Goal: Find specific page/section: Find specific page/section

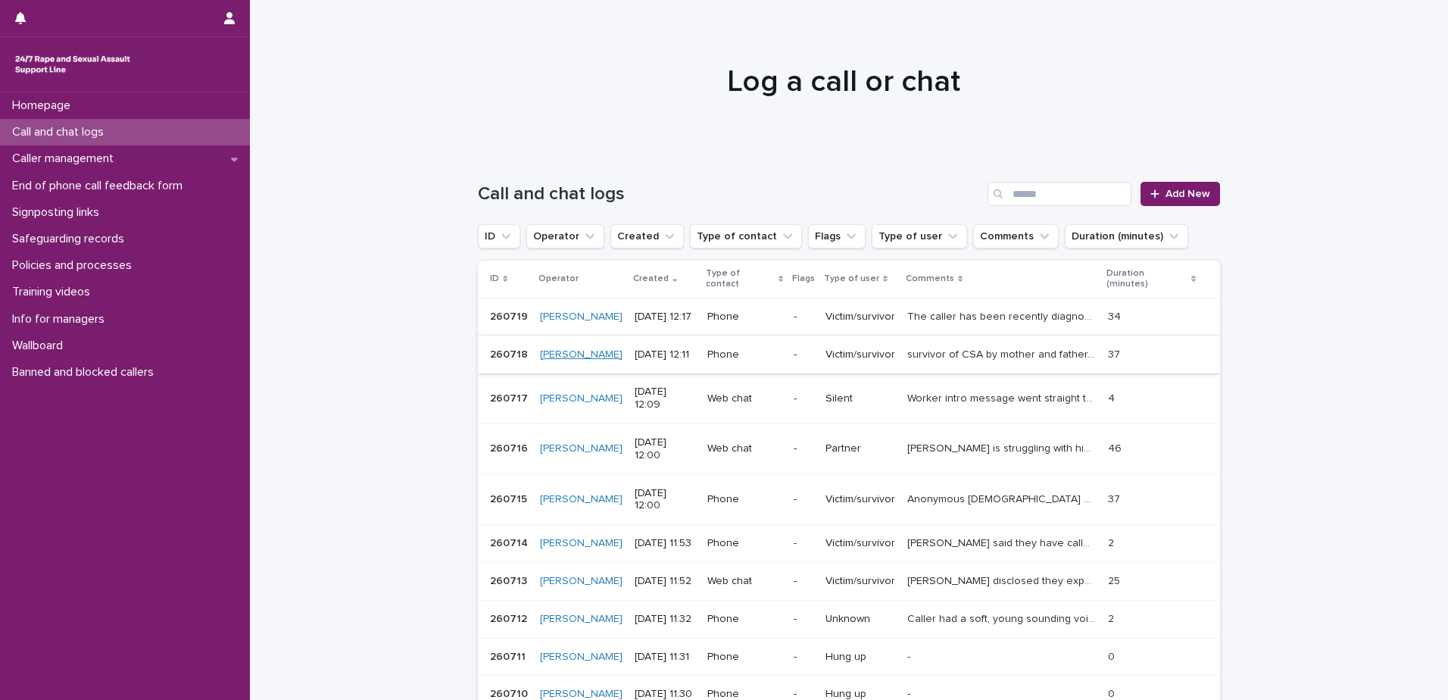
scroll to position [152, 0]
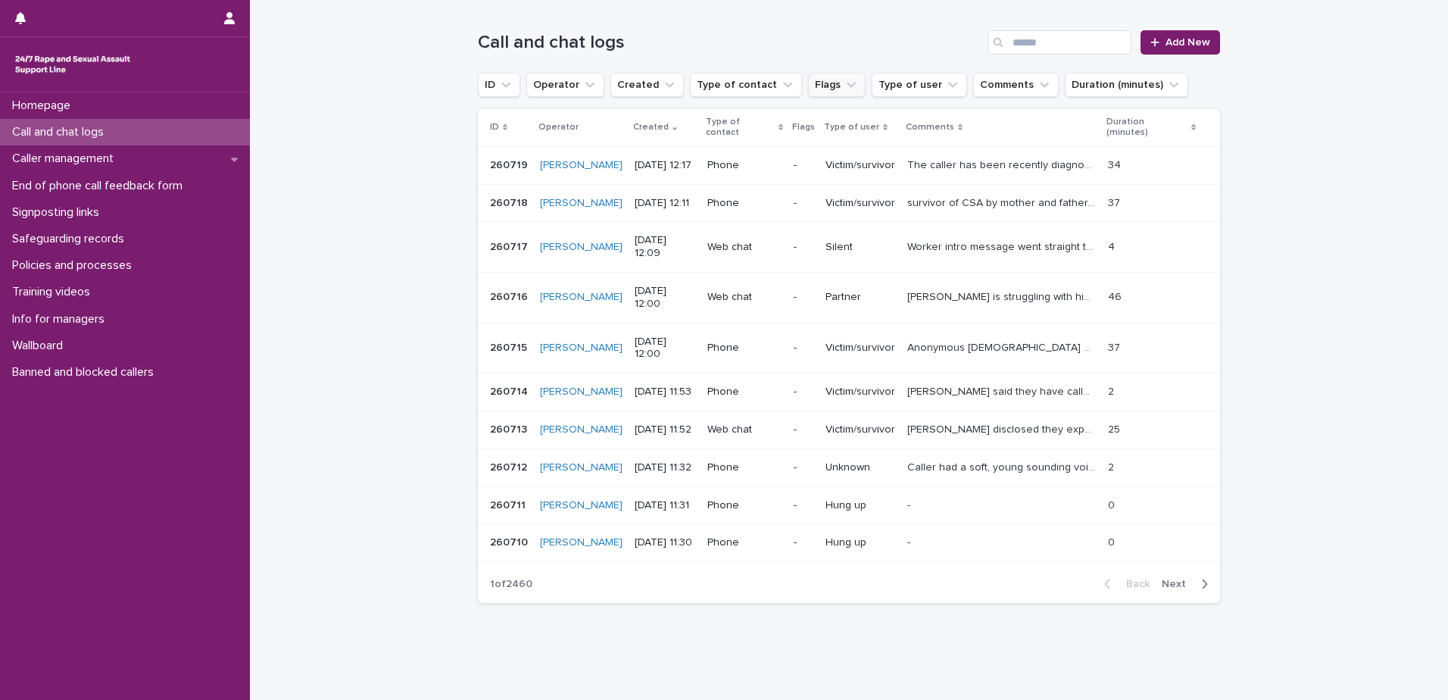
click at [844, 84] on icon "Flags" at bounding box center [851, 84] width 15 height 15
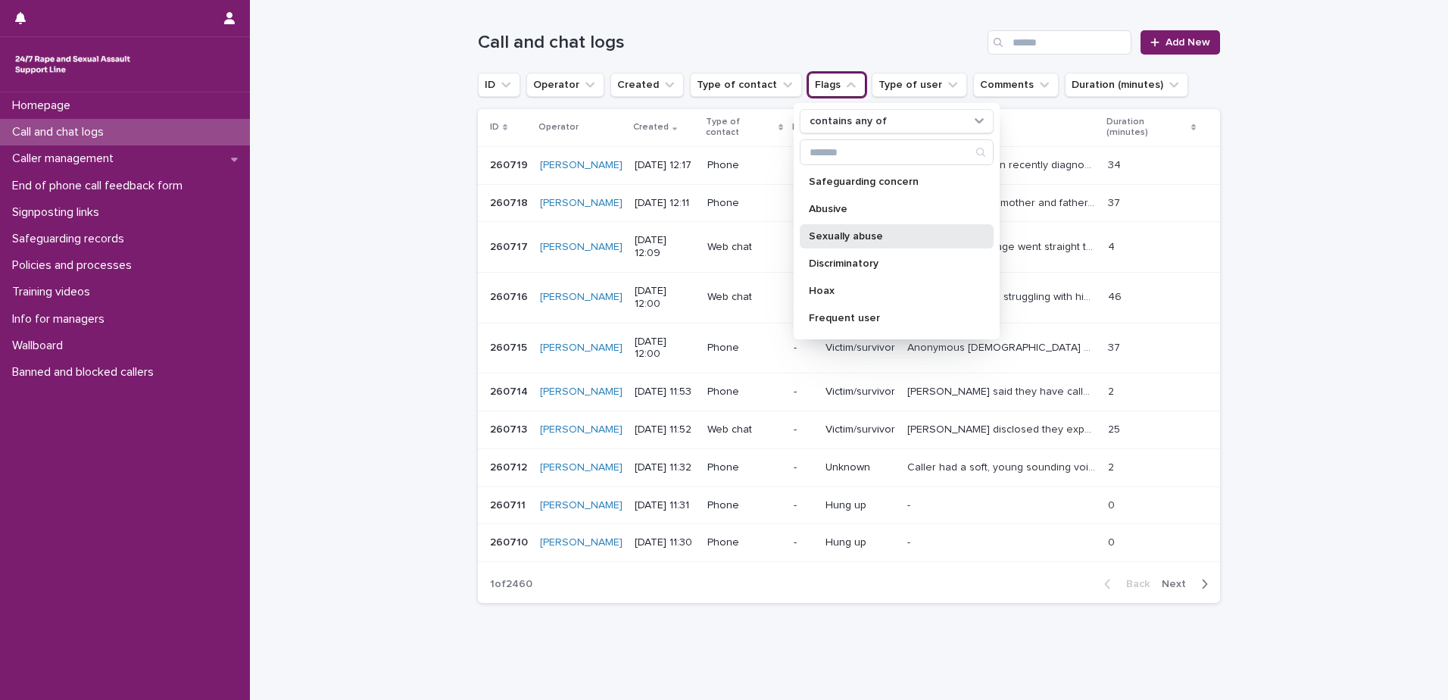
click at [829, 236] on p "Sexually abuse" at bounding box center [889, 236] width 161 height 11
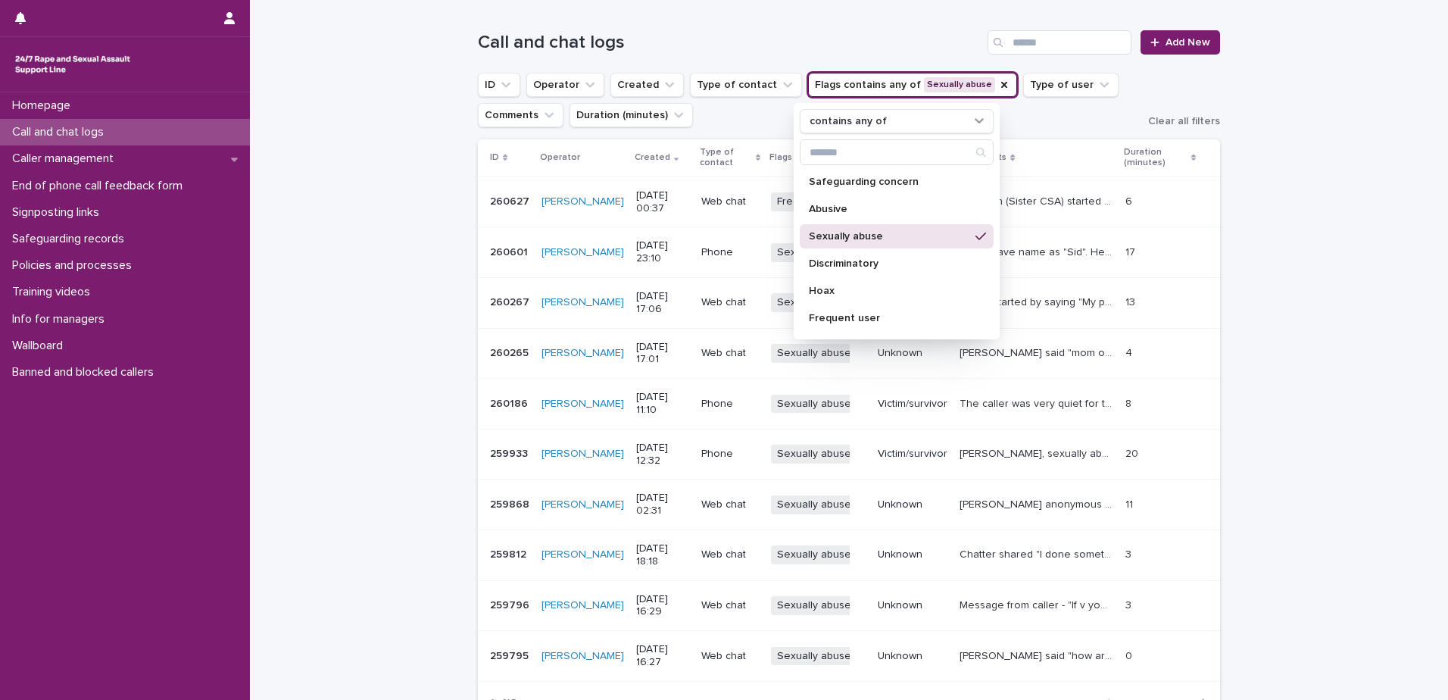
click at [380, 127] on div "Loading... Saving… Loading... Saving… Call and chat logs Add New ID Operator Cr…" at bounding box center [849, 405] width 1198 height 811
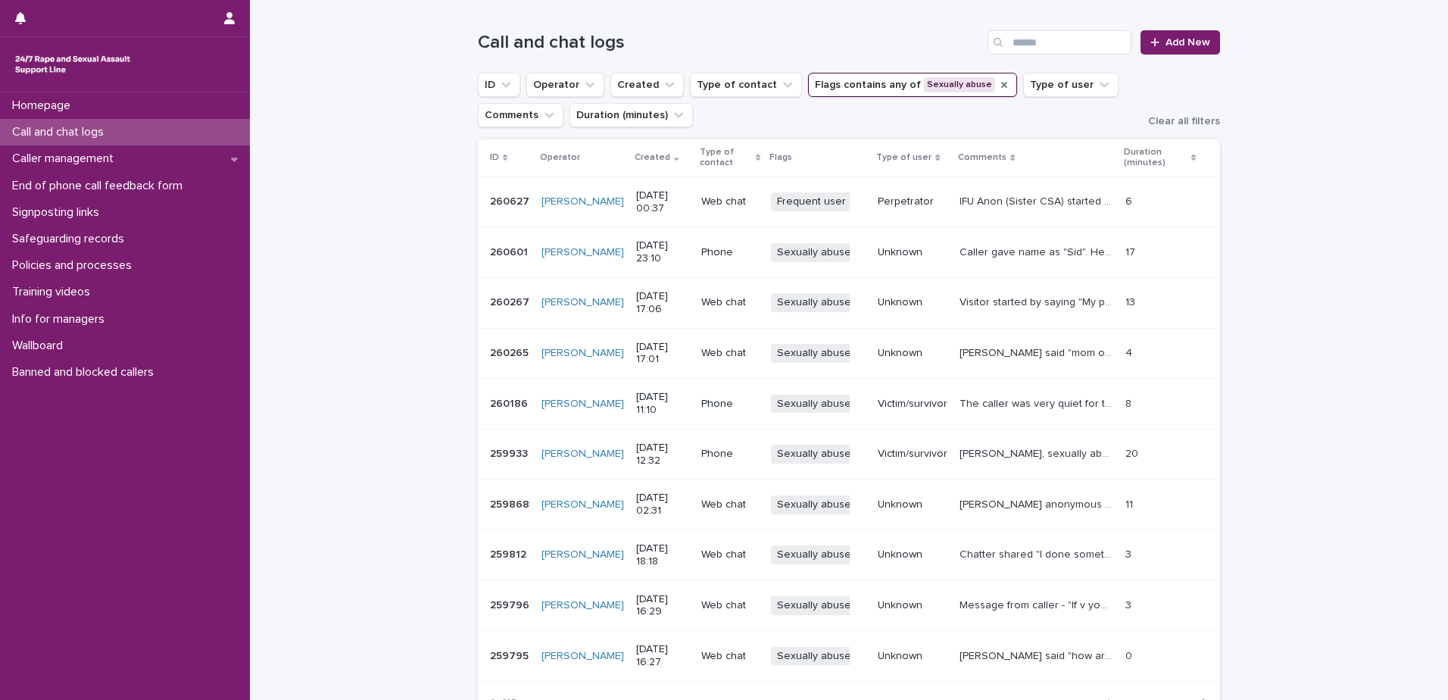
click at [998, 81] on icon "Flags" at bounding box center [1004, 85] width 12 height 12
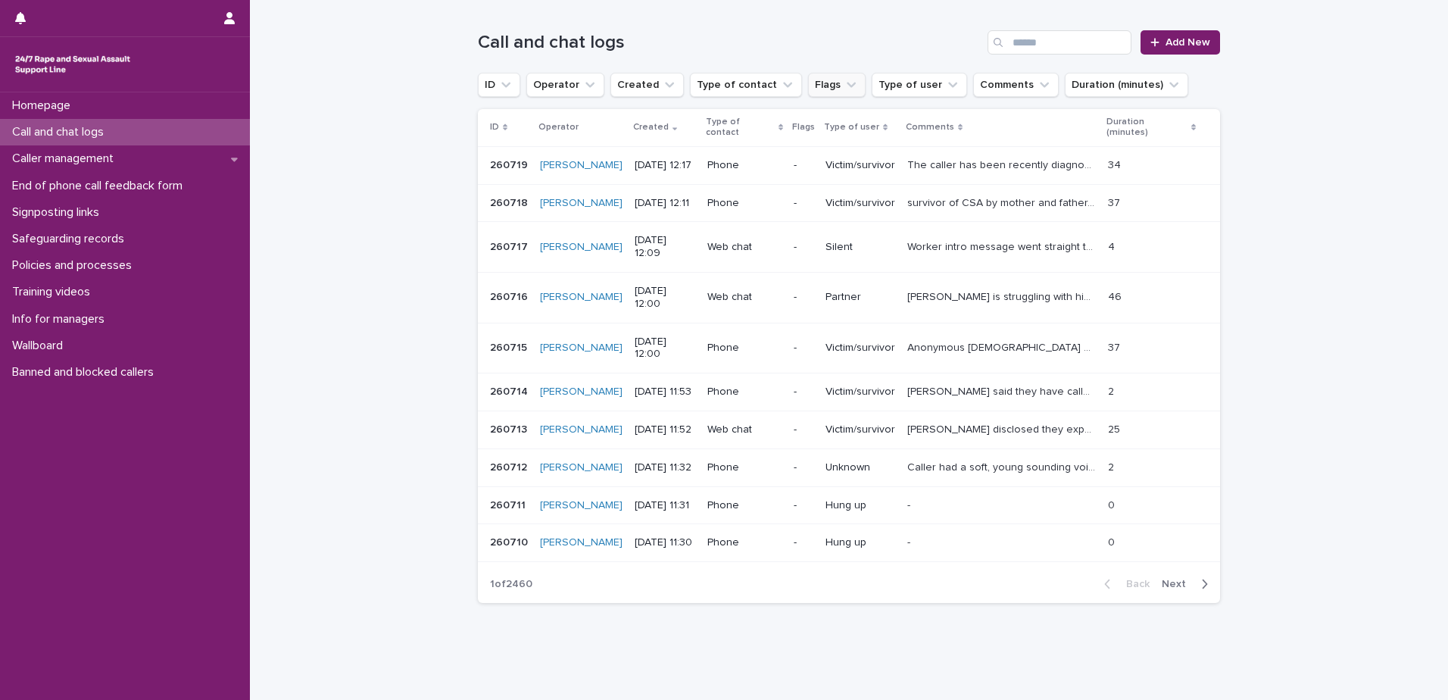
scroll to position [105, 0]
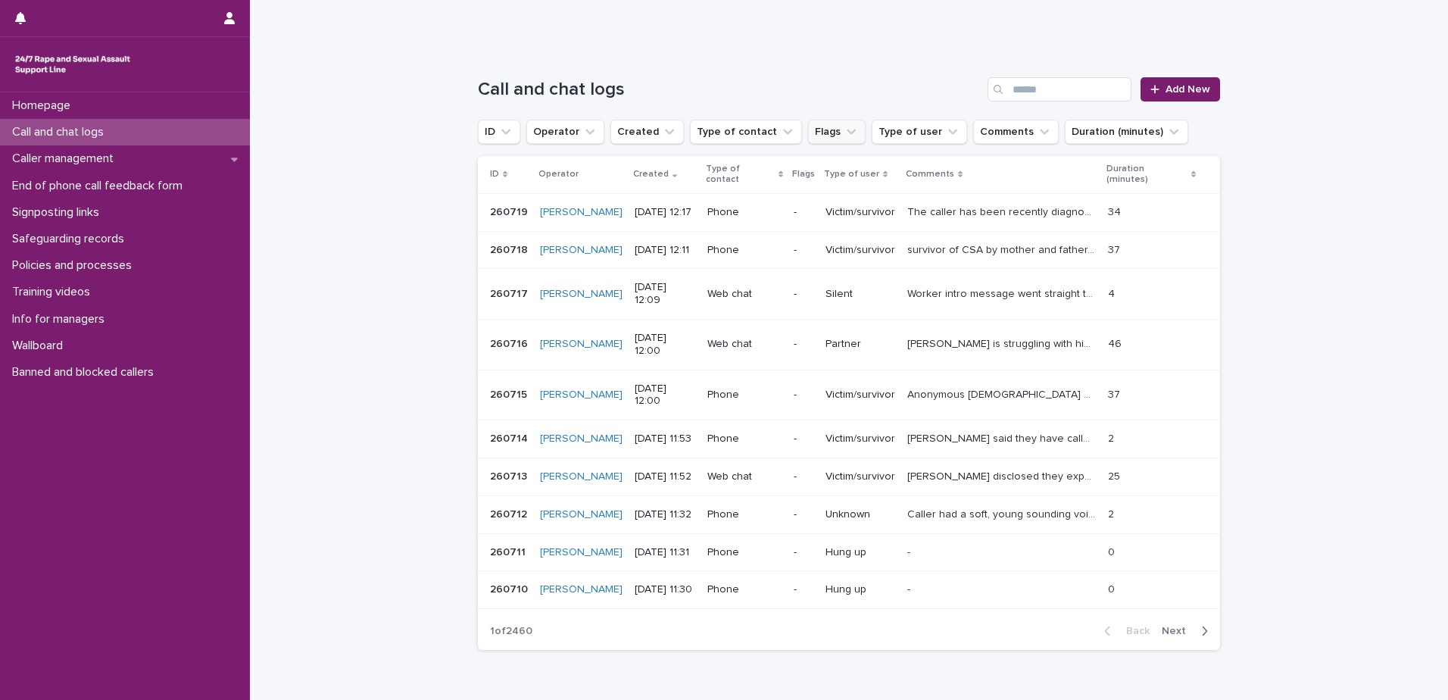
click at [844, 137] on icon "Flags" at bounding box center [851, 131] width 15 height 15
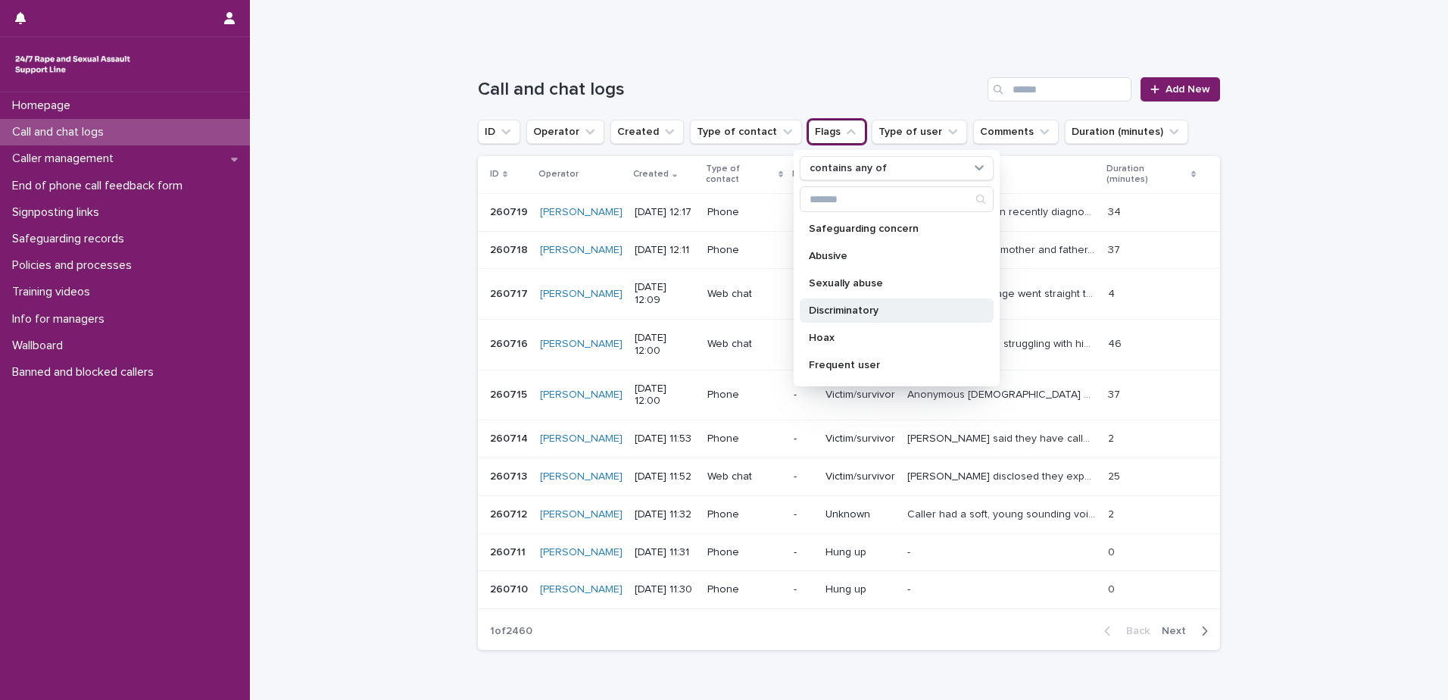
click at [833, 308] on p "Discriminatory" at bounding box center [889, 310] width 161 height 11
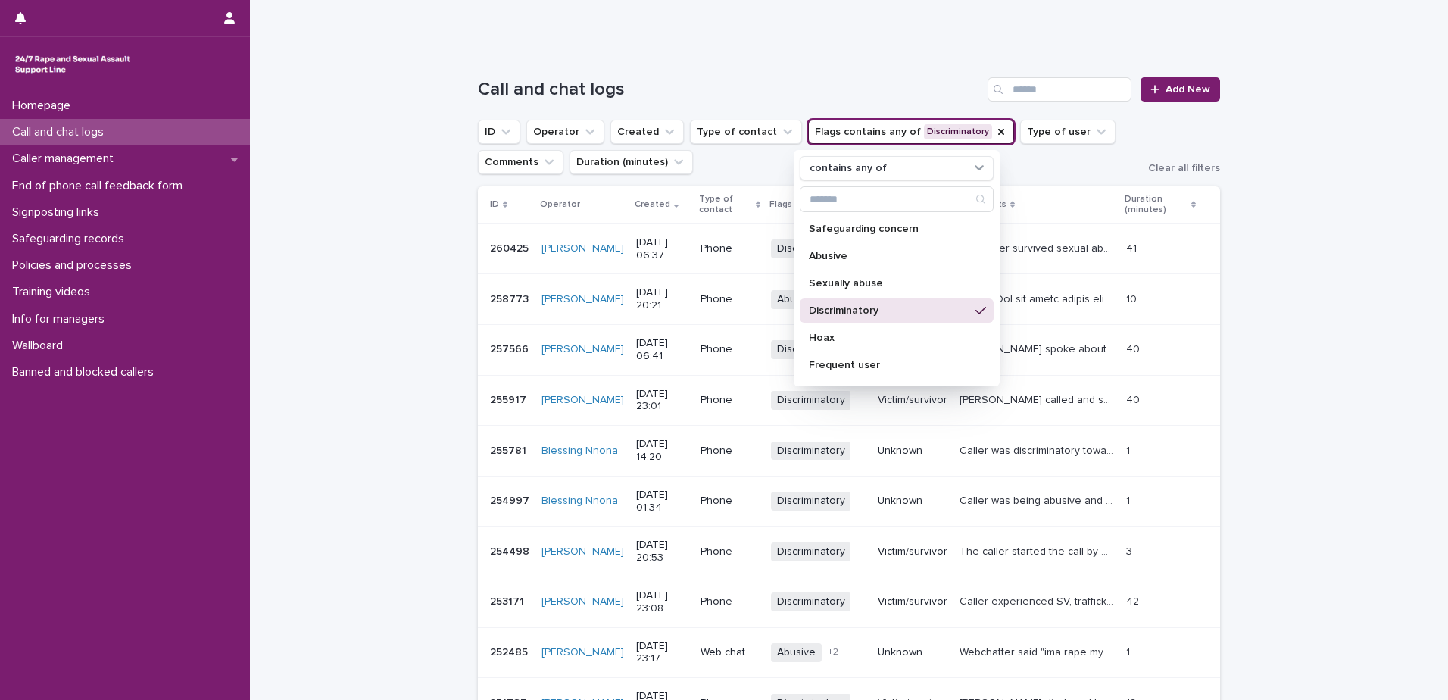
click at [1355, 231] on div "Loading... Saving… Loading... Saving… Call and chat logs Add New ID Operator Cr…" at bounding box center [849, 452] width 1198 height 811
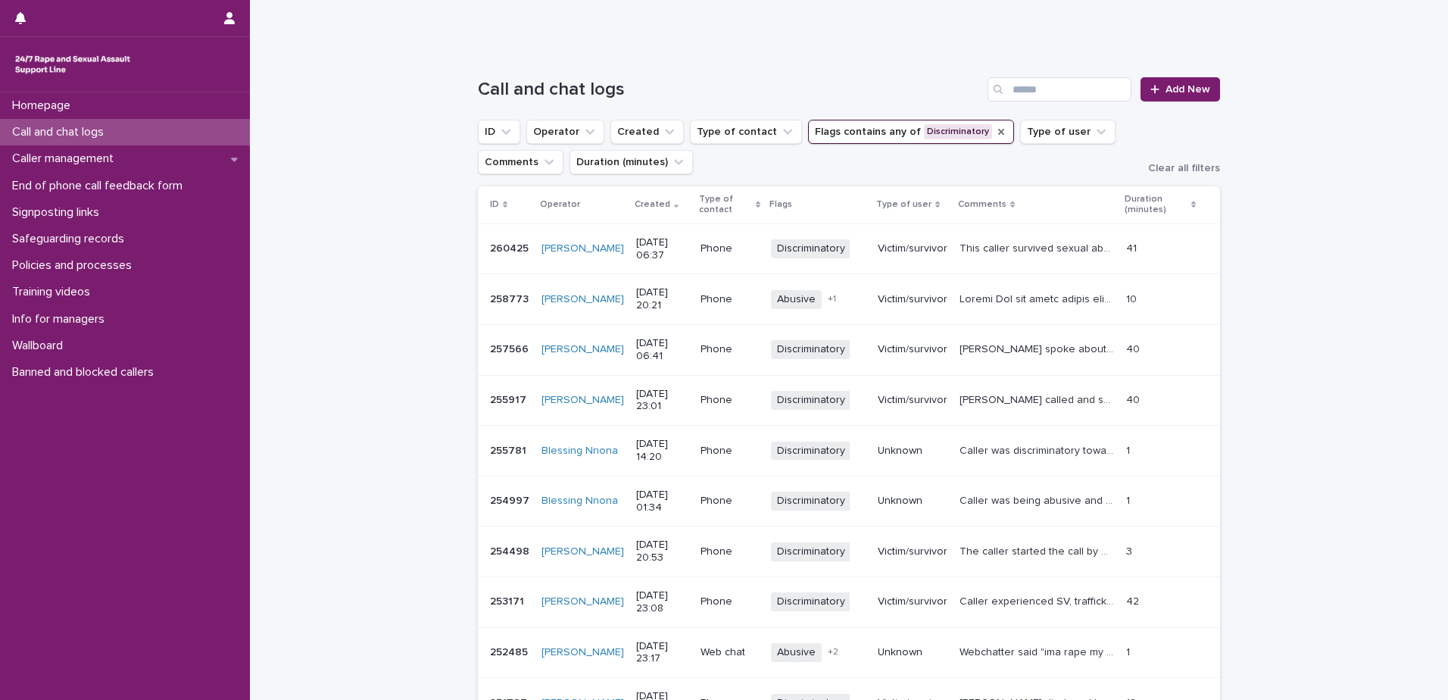
click at [998, 130] on icon "Flags" at bounding box center [1001, 132] width 6 height 6
